Goal: Information Seeking & Learning: Learn about a topic

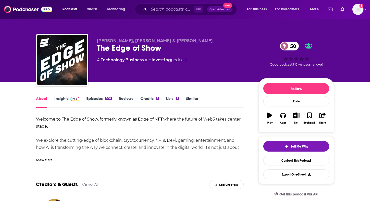
click at [124, 99] on link "Reviews" at bounding box center [126, 102] width 15 height 12
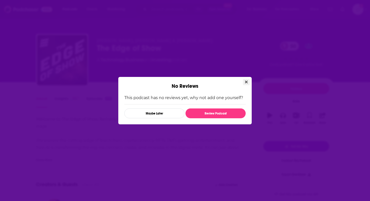
click at [244, 84] on button "Close" at bounding box center [246, 82] width 7 height 6
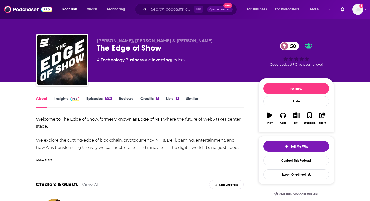
click at [61, 98] on link "Insights" at bounding box center [66, 102] width 25 height 12
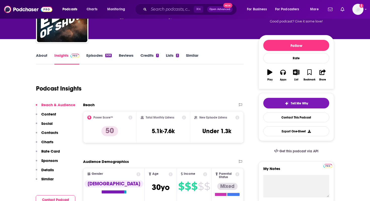
scroll to position [52, 0]
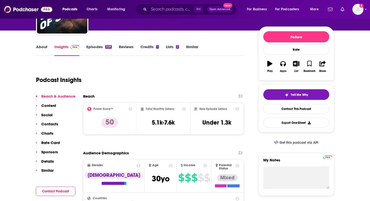
click at [164, 125] on h3 "5.1k-7.6k" at bounding box center [163, 123] width 23 height 8
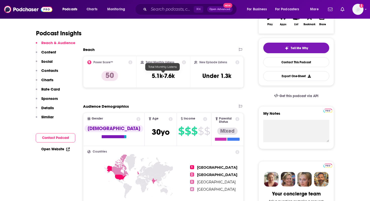
scroll to position [99, 0]
